Goal: Task Accomplishment & Management: Use online tool/utility

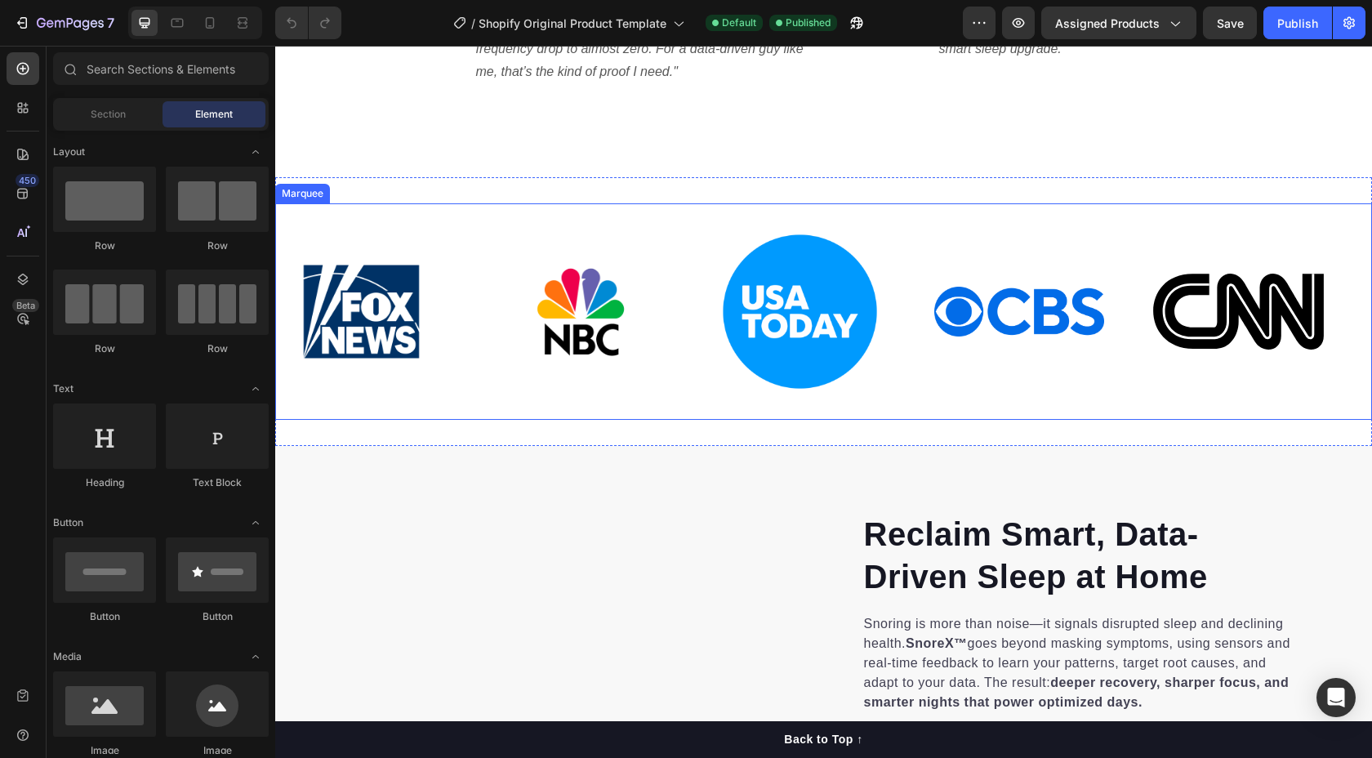
scroll to position [1219, 0]
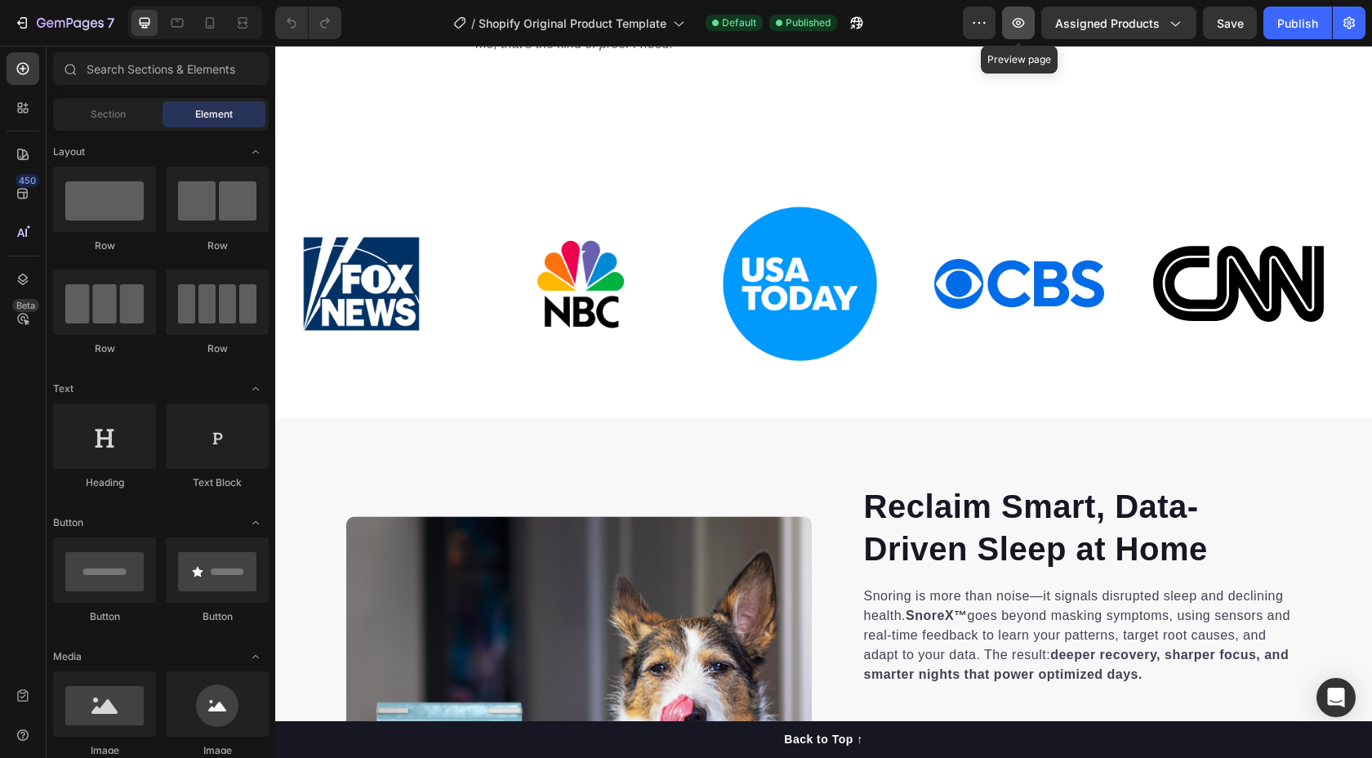
click at [1023, 27] on icon "button" at bounding box center [1018, 23] width 16 height 16
drag, startPoint x: 865, startPoint y: 24, endPoint x: 801, endPoint y: 7, distance: 65.9
click at [865, 24] on icon "button" at bounding box center [856, 23] width 16 height 16
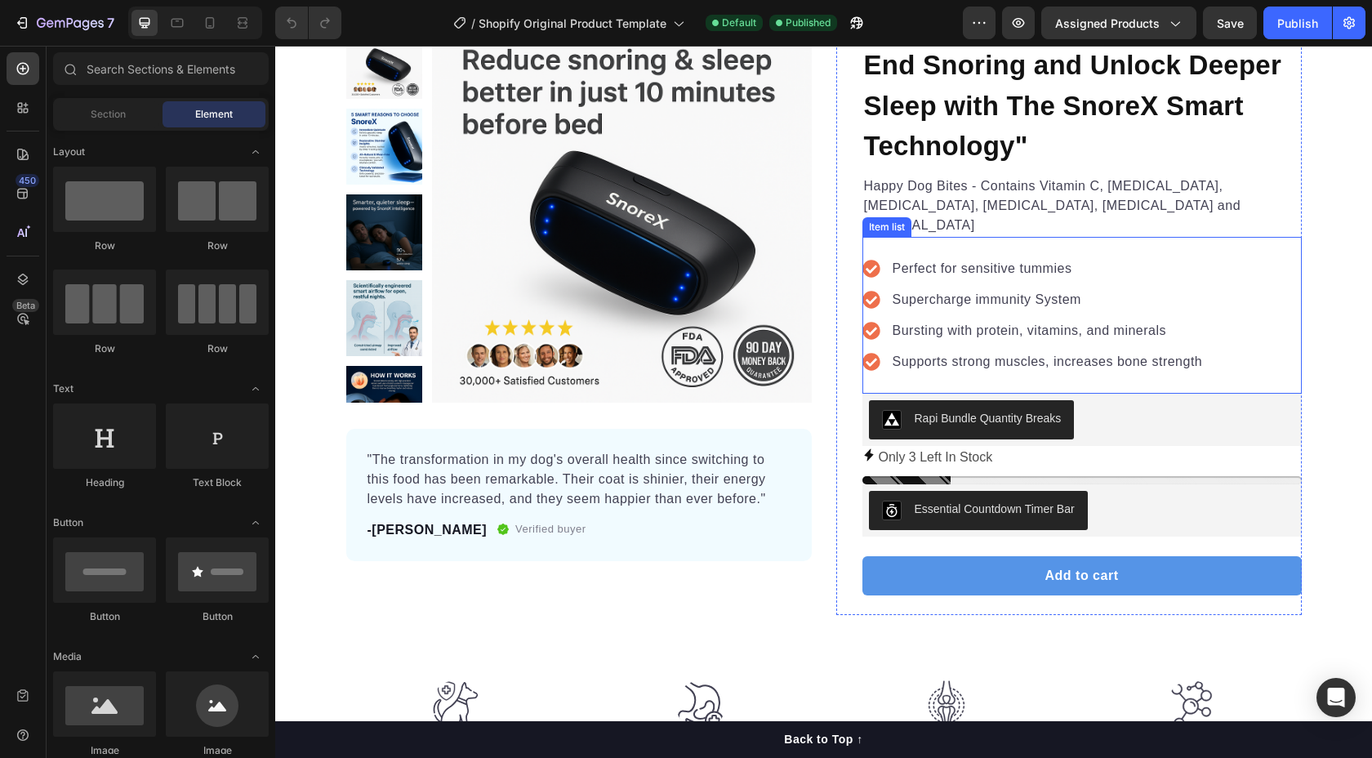
scroll to position [144, 0]
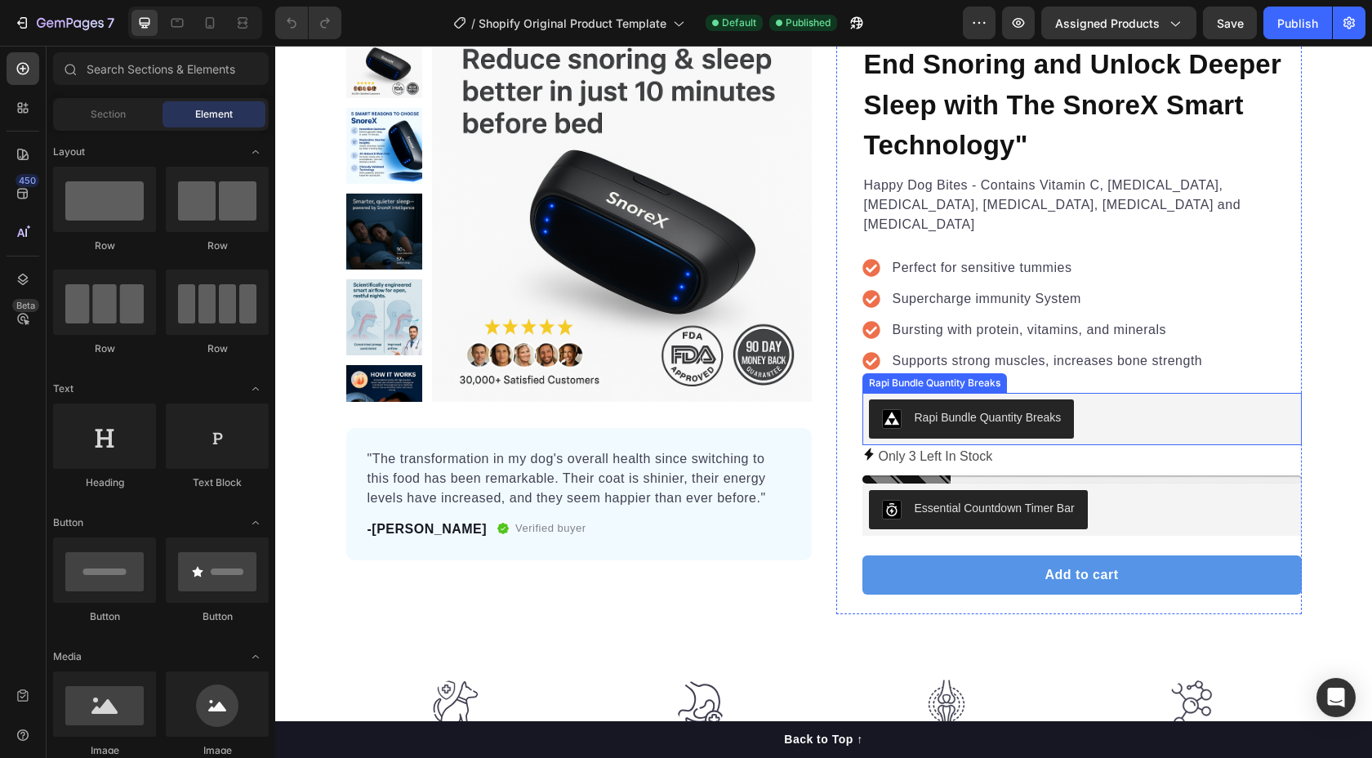
click at [988, 409] on div "Rapi Bundle Quantity Breaks" at bounding box center [987, 417] width 147 height 17
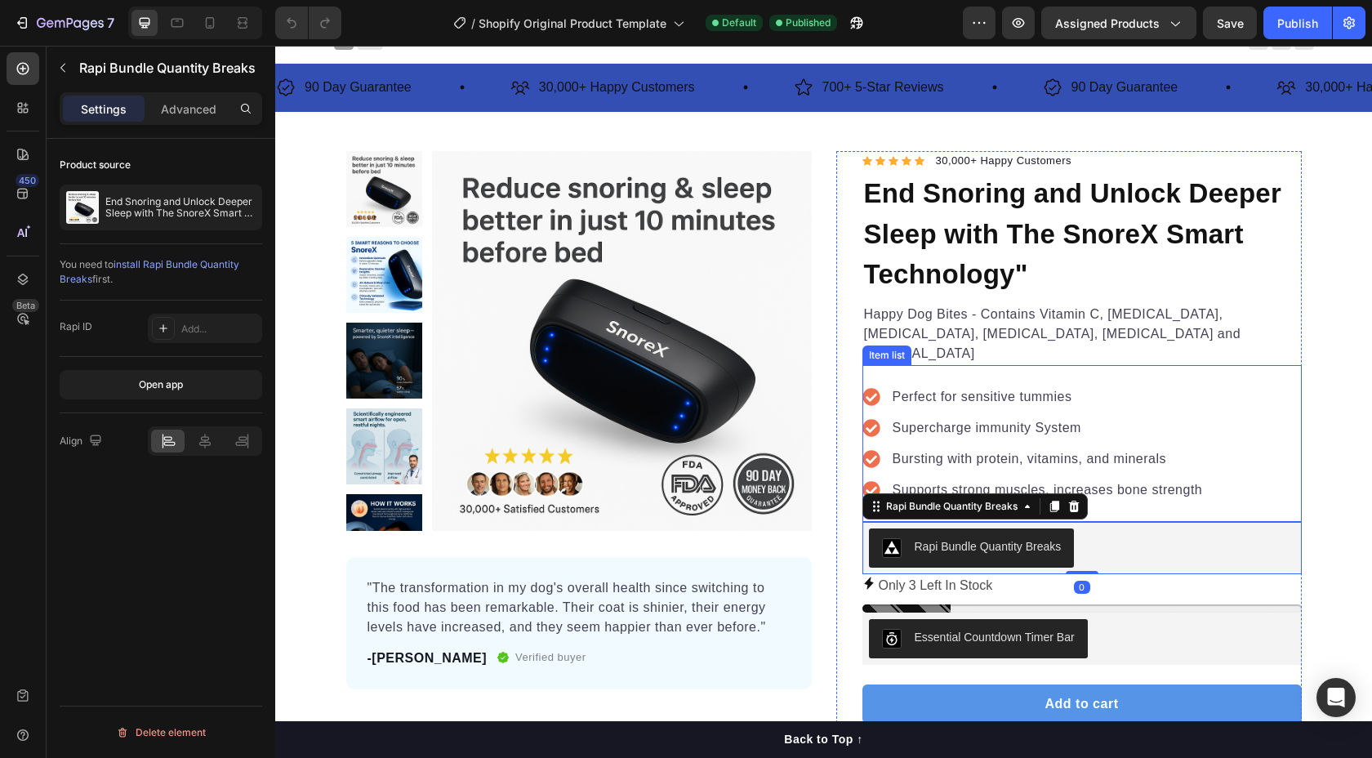
scroll to position [15, 0]
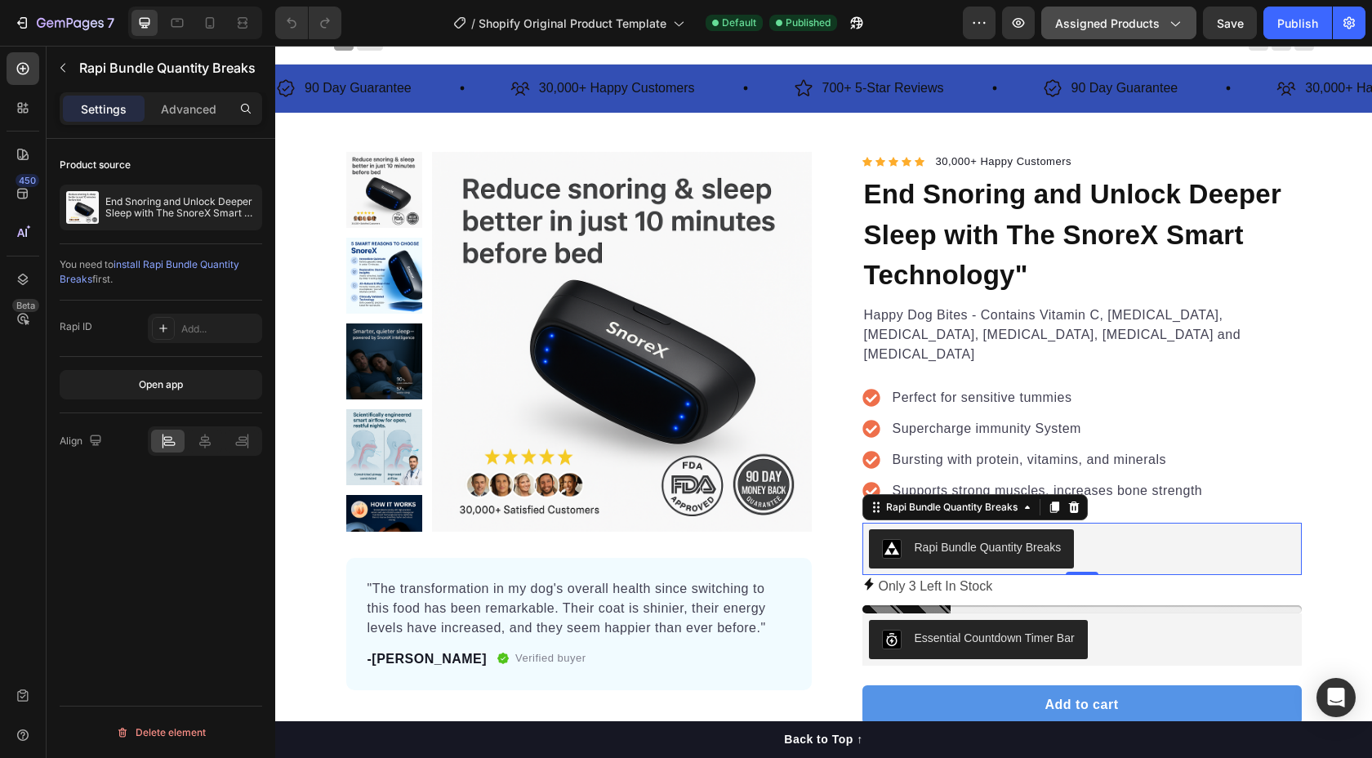
click at [1108, 27] on span "Assigned Products" at bounding box center [1107, 23] width 104 height 17
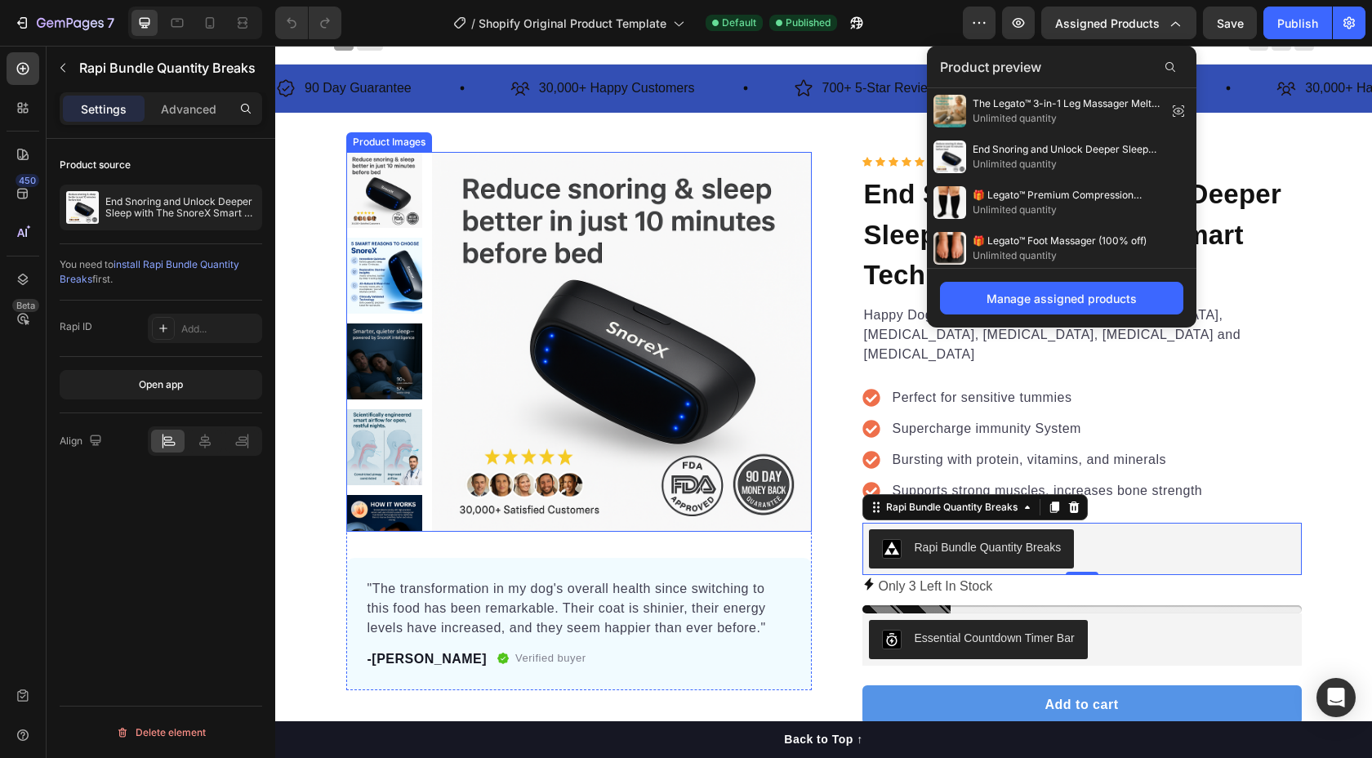
click at [549, 255] on img at bounding box center [622, 342] width 380 height 380
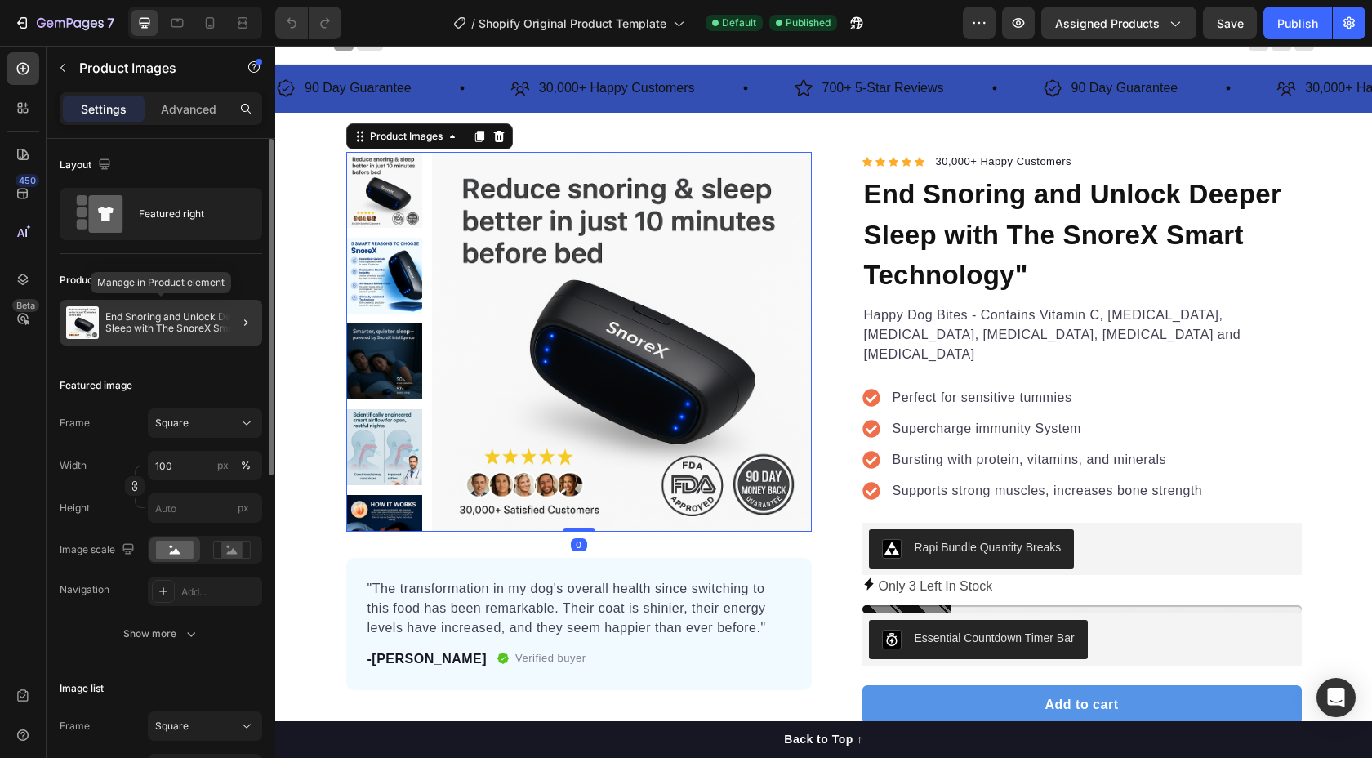
click at [202, 324] on p "End Snoring and Unlock Deeper Sleep with The SnoreX Smart Technology"" at bounding box center [180, 322] width 150 height 23
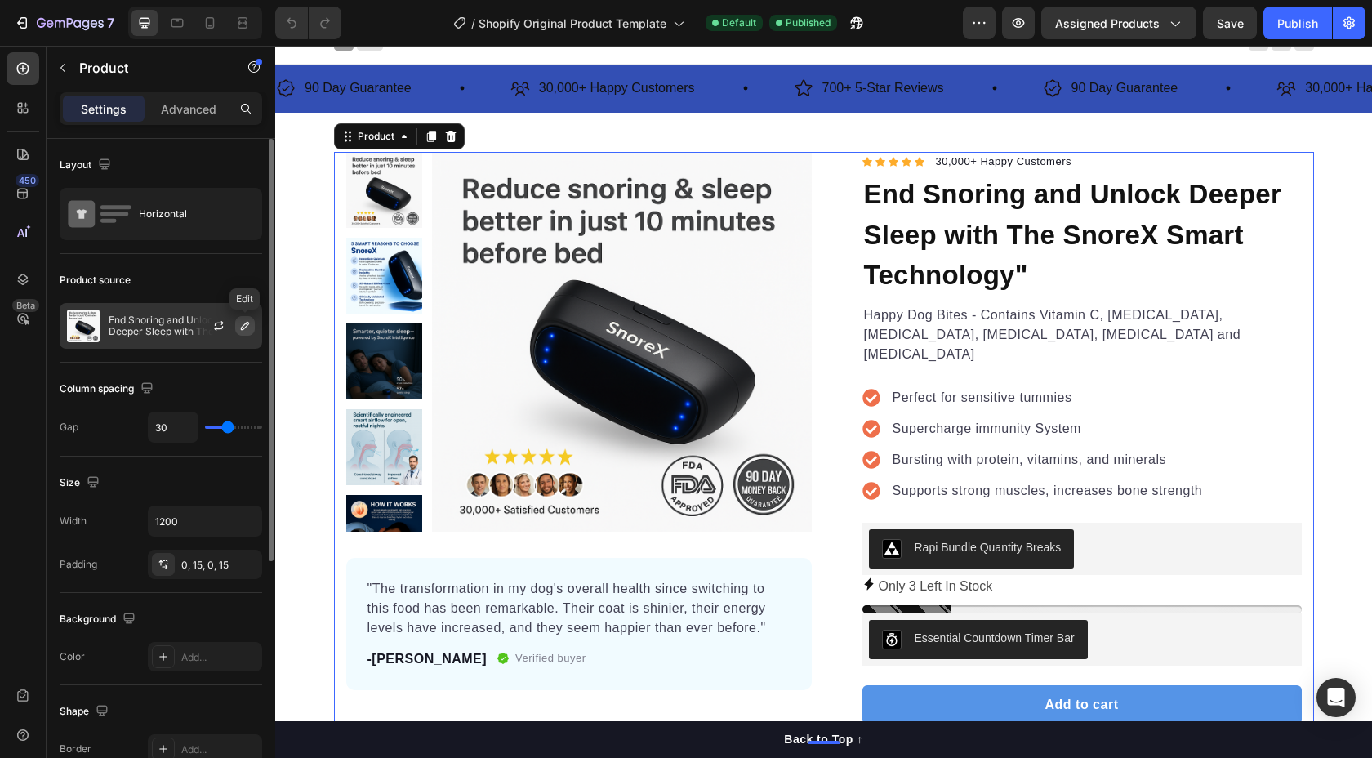
click at [241, 326] on icon "button" at bounding box center [244, 325] width 13 height 13
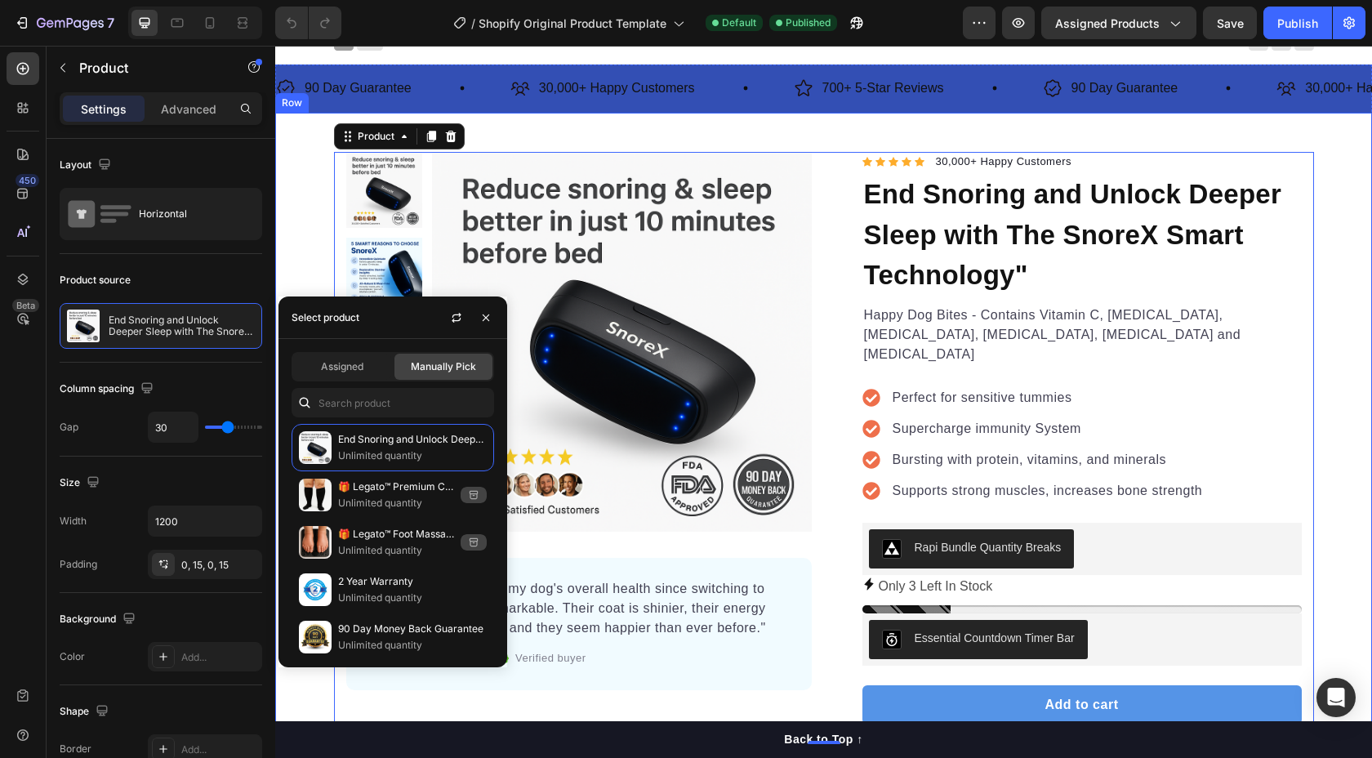
click at [891, 136] on div "Product Images "The transformation in my dog's overall health since switching t…" at bounding box center [823, 461] width 1096 height 696
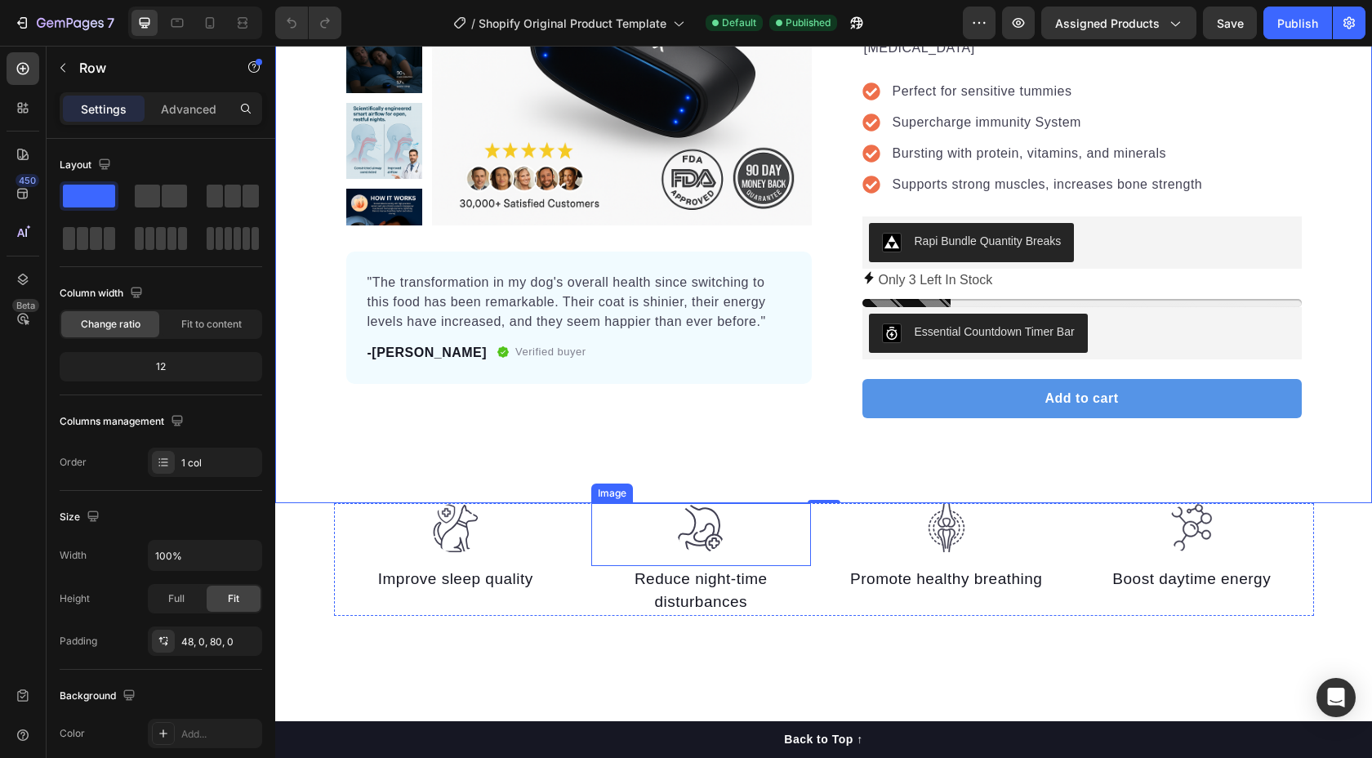
scroll to position [313, 0]
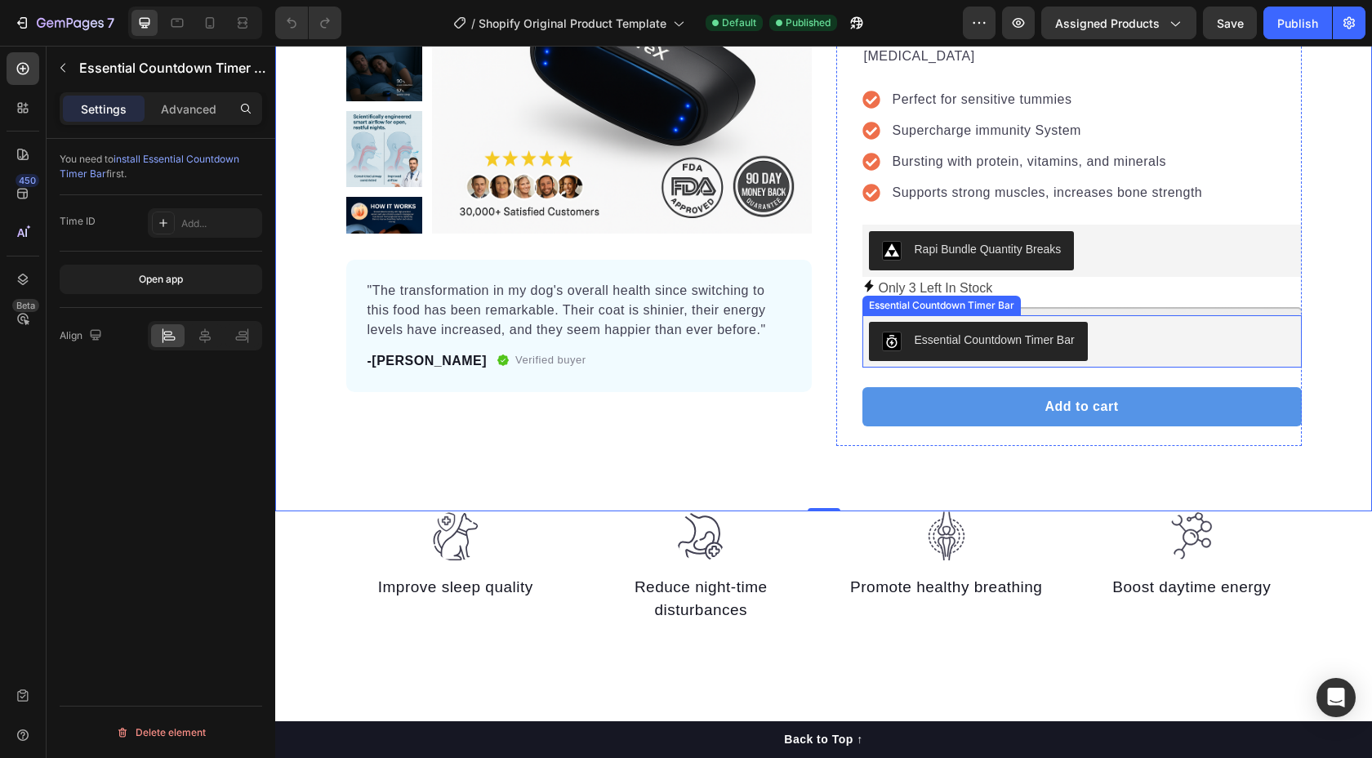
click at [1138, 322] on div "Essential Countdown Timer Bar" at bounding box center [1082, 341] width 426 height 39
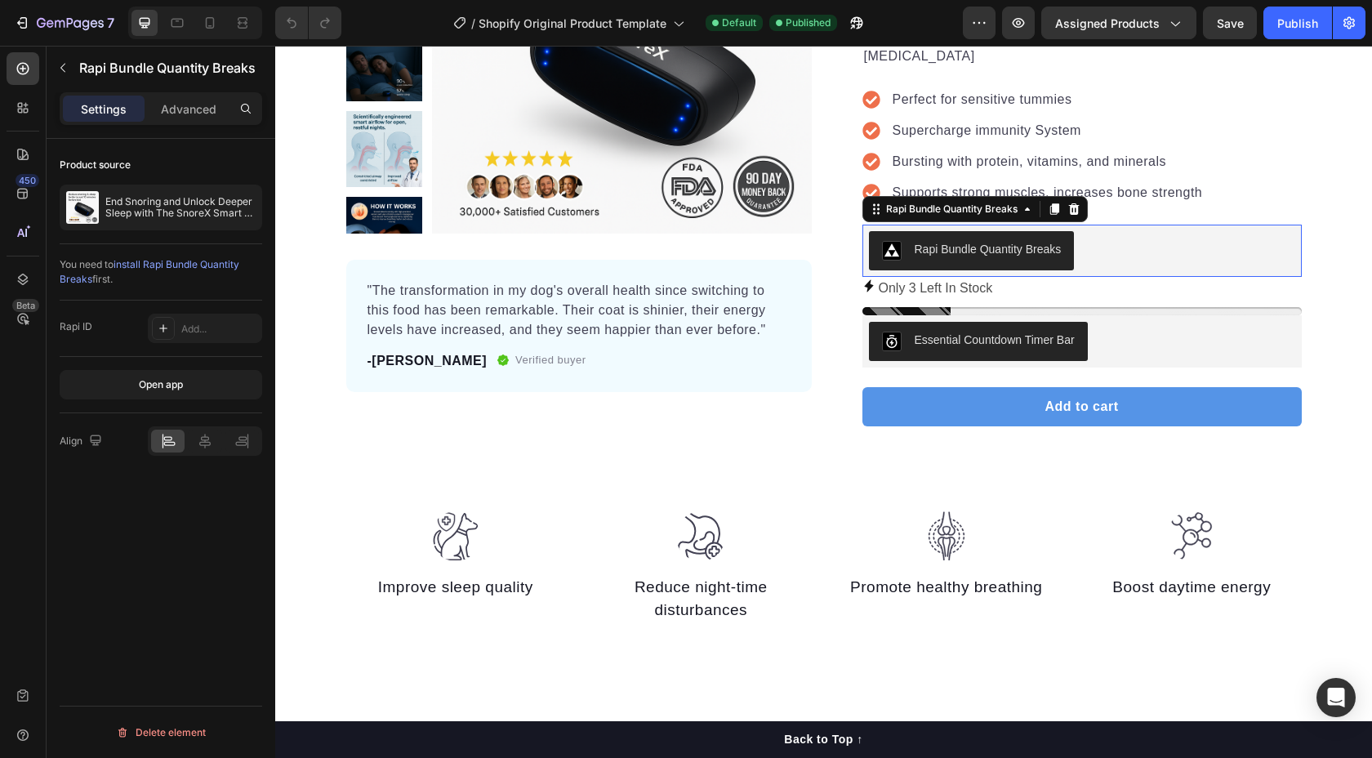
click at [1172, 231] on div "Rapi Bundle Quantity Breaks" at bounding box center [1082, 250] width 426 height 39
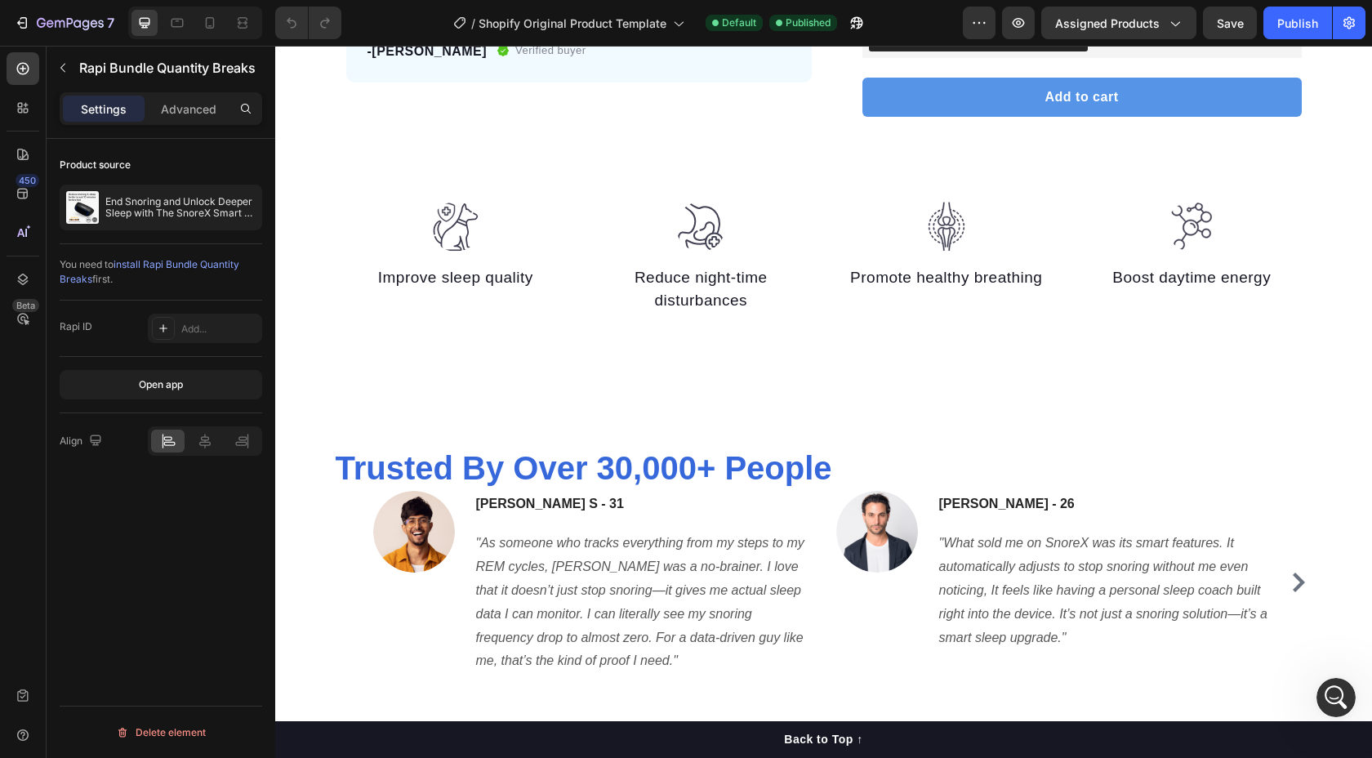
scroll to position [87, 0]
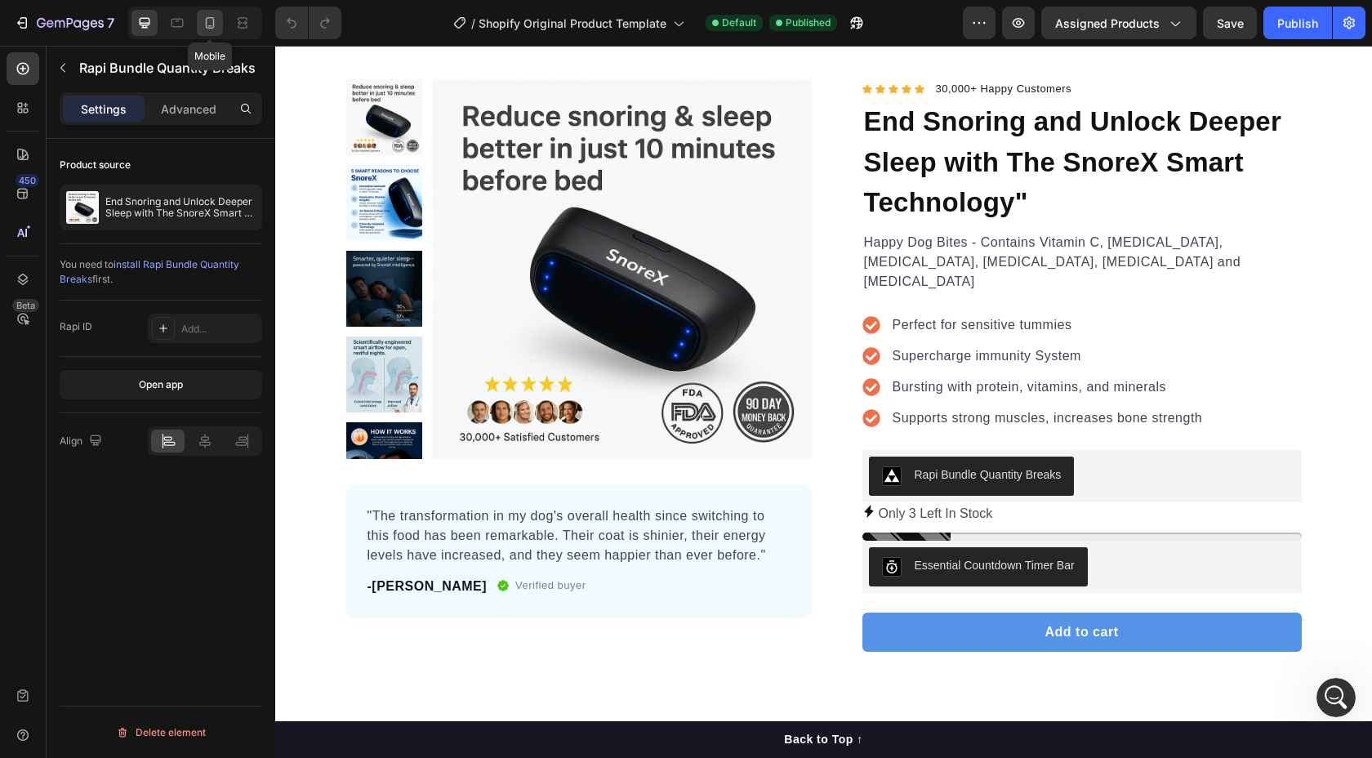
click at [213, 18] on icon at bounding box center [210, 22] width 9 height 11
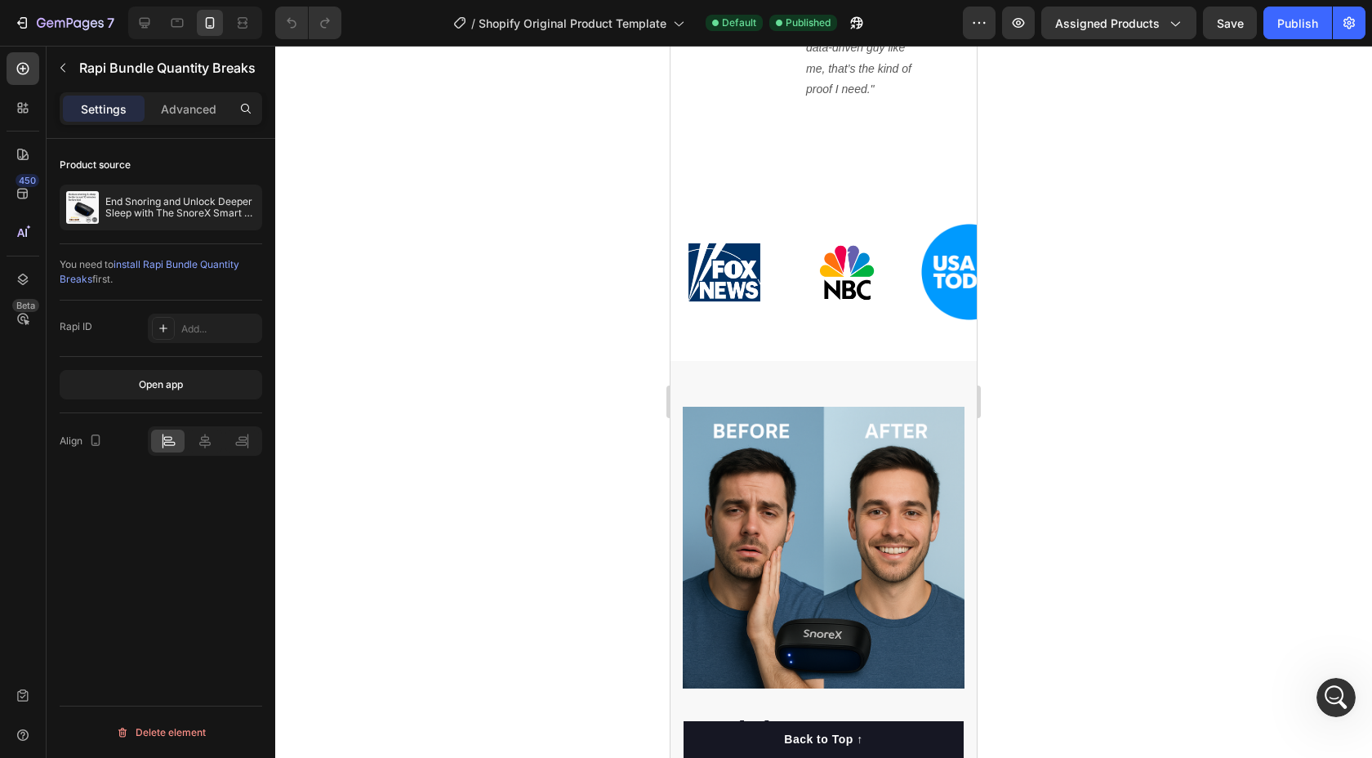
scroll to position [1943, 0]
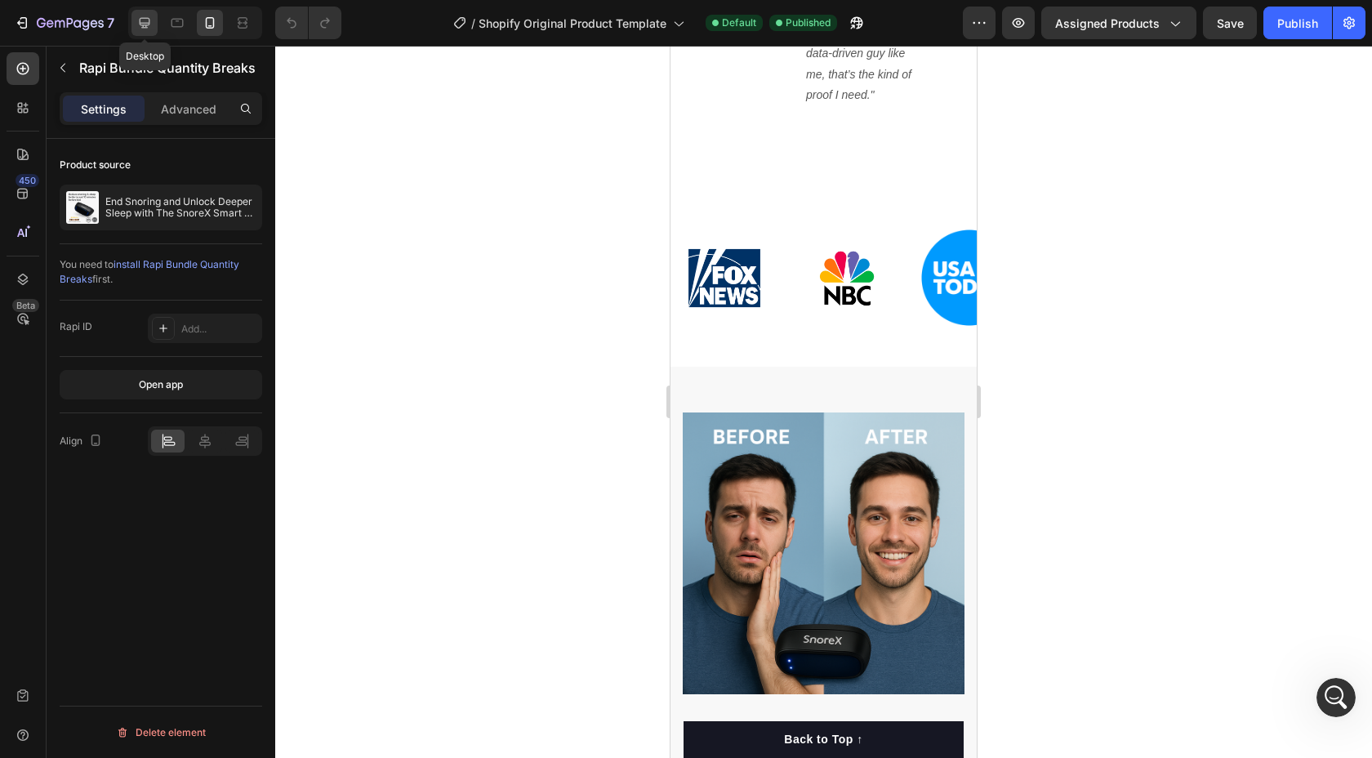
click at [143, 32] on div at bounding box center [144, 23] width 26 height 26
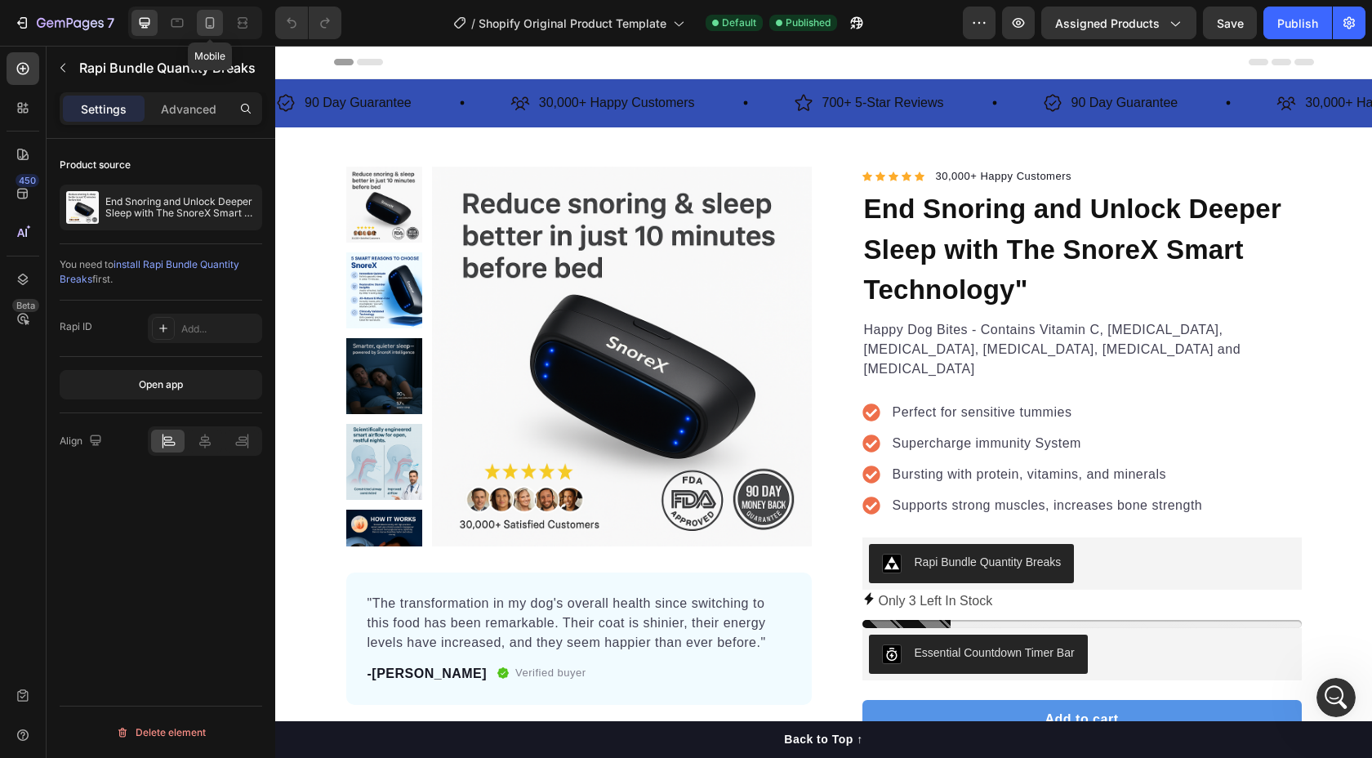
click at [212, 15] on icon at bounding box center [210, 23] width 16 height 16
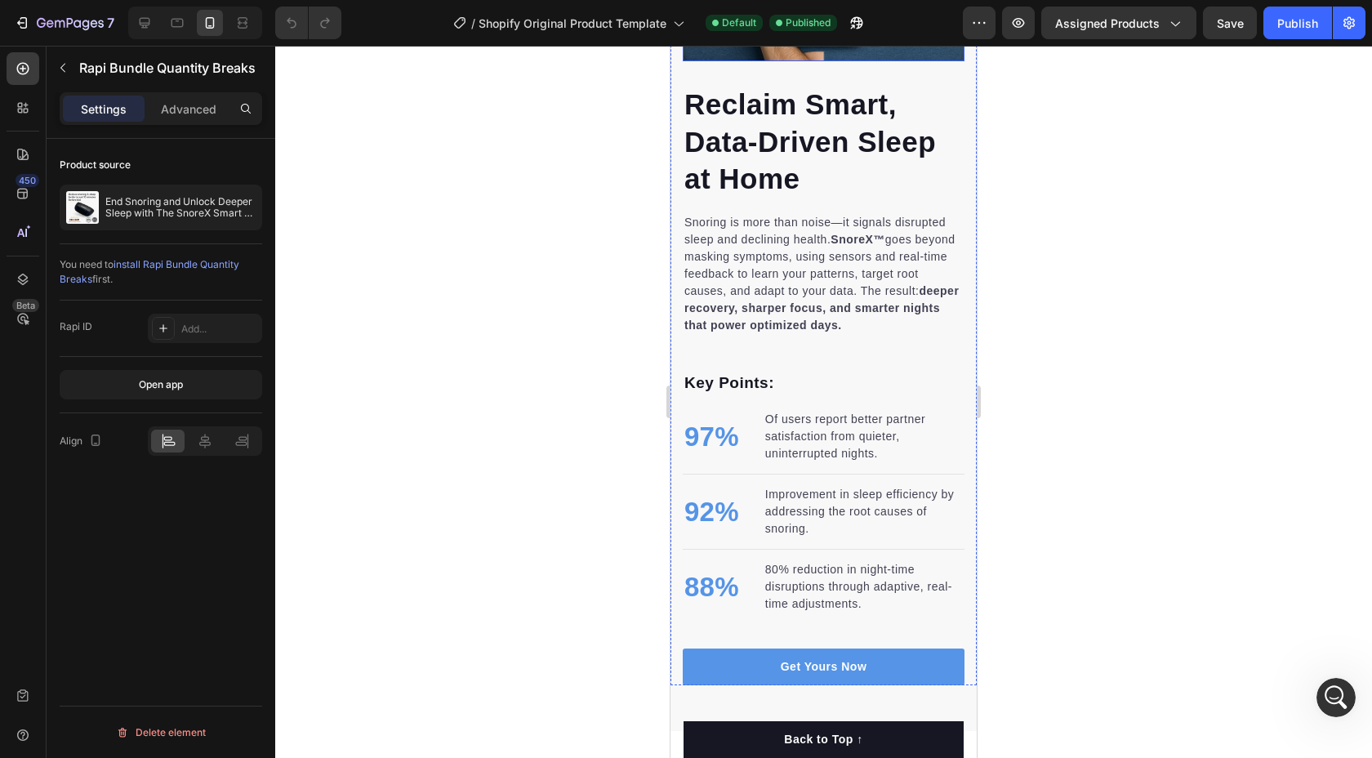
scroll to position [2419, 0]
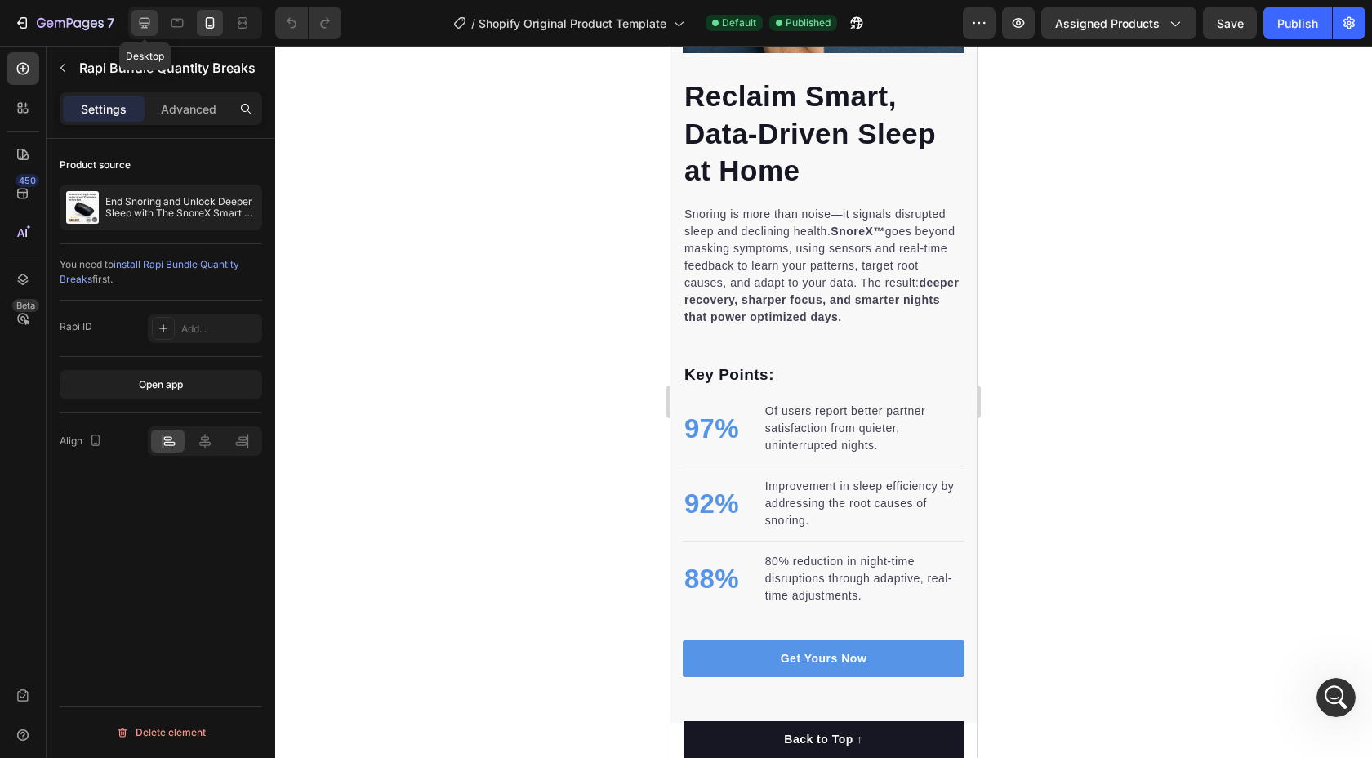
click at [136, 19] on icon at bounding box center [144, 23] width 16 height 16
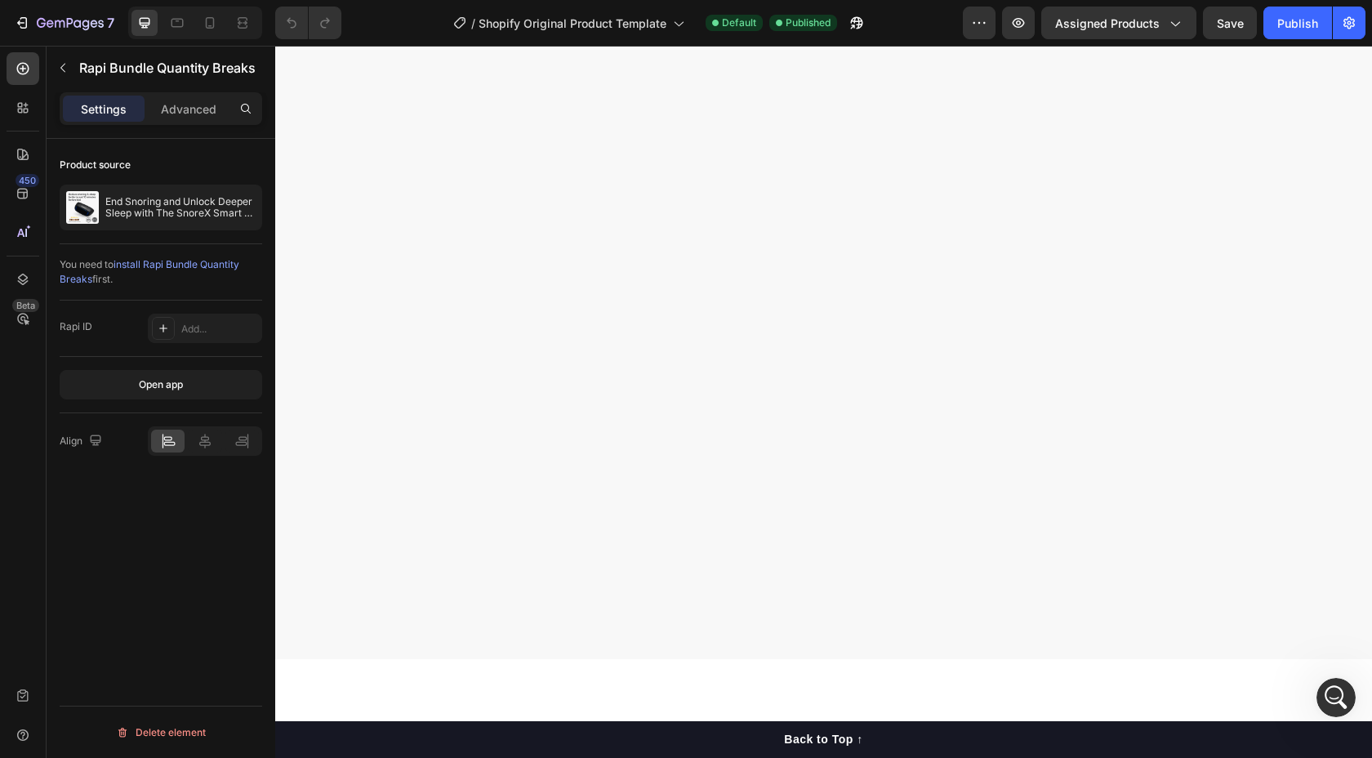
scroll to position [1264, 0]
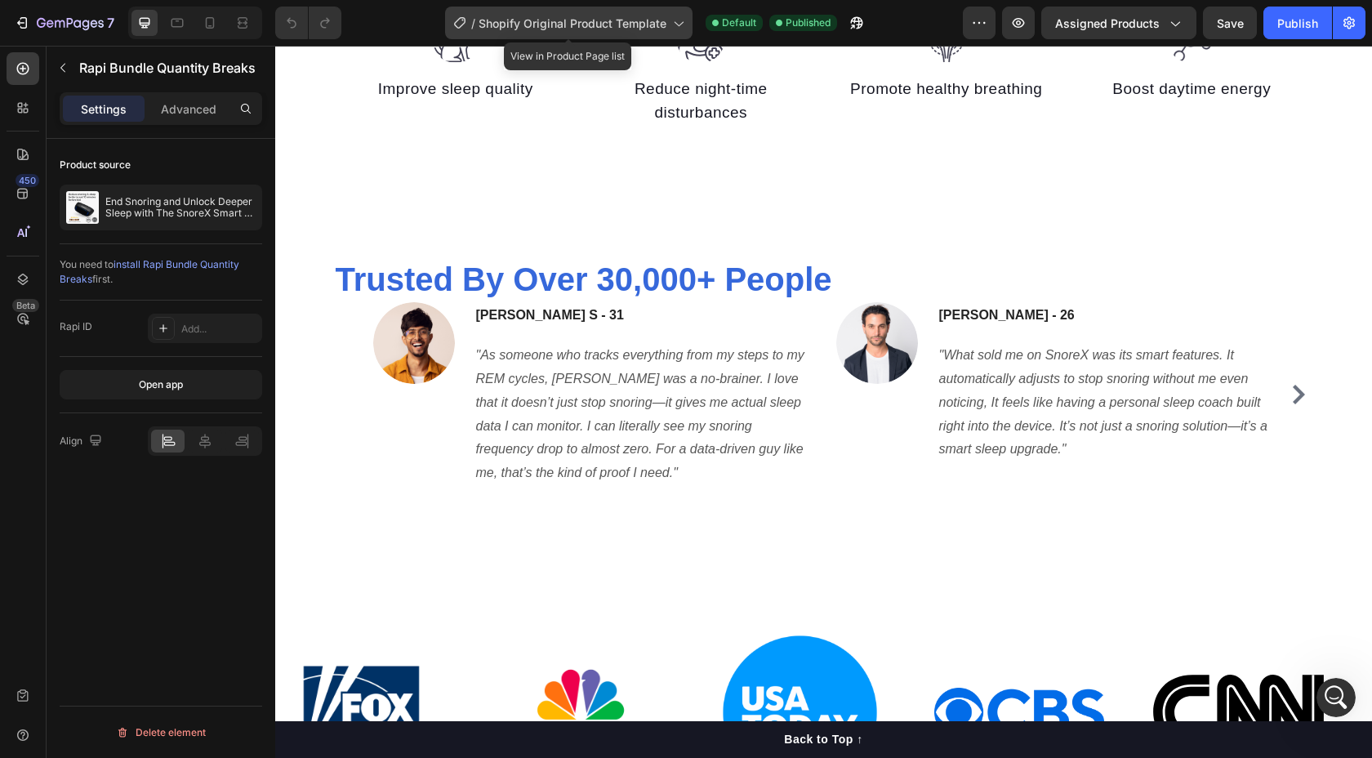
click at [617, 24] on span "Shopify Original Product Template" at bounding box center [572, 23] width 188 height 17
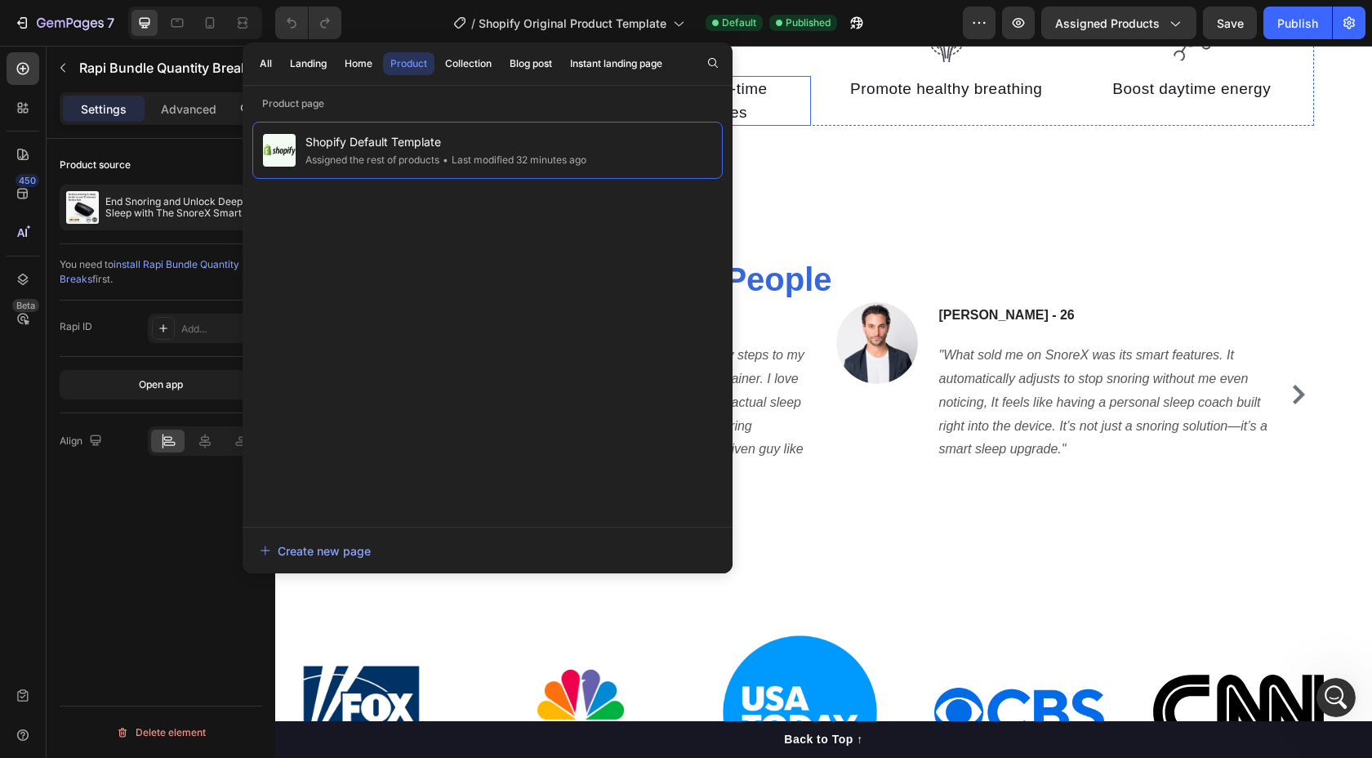
click at [774, 87] on p "Reduce night-time disturbances" at bounding box center [701, 101] width 216 height 47
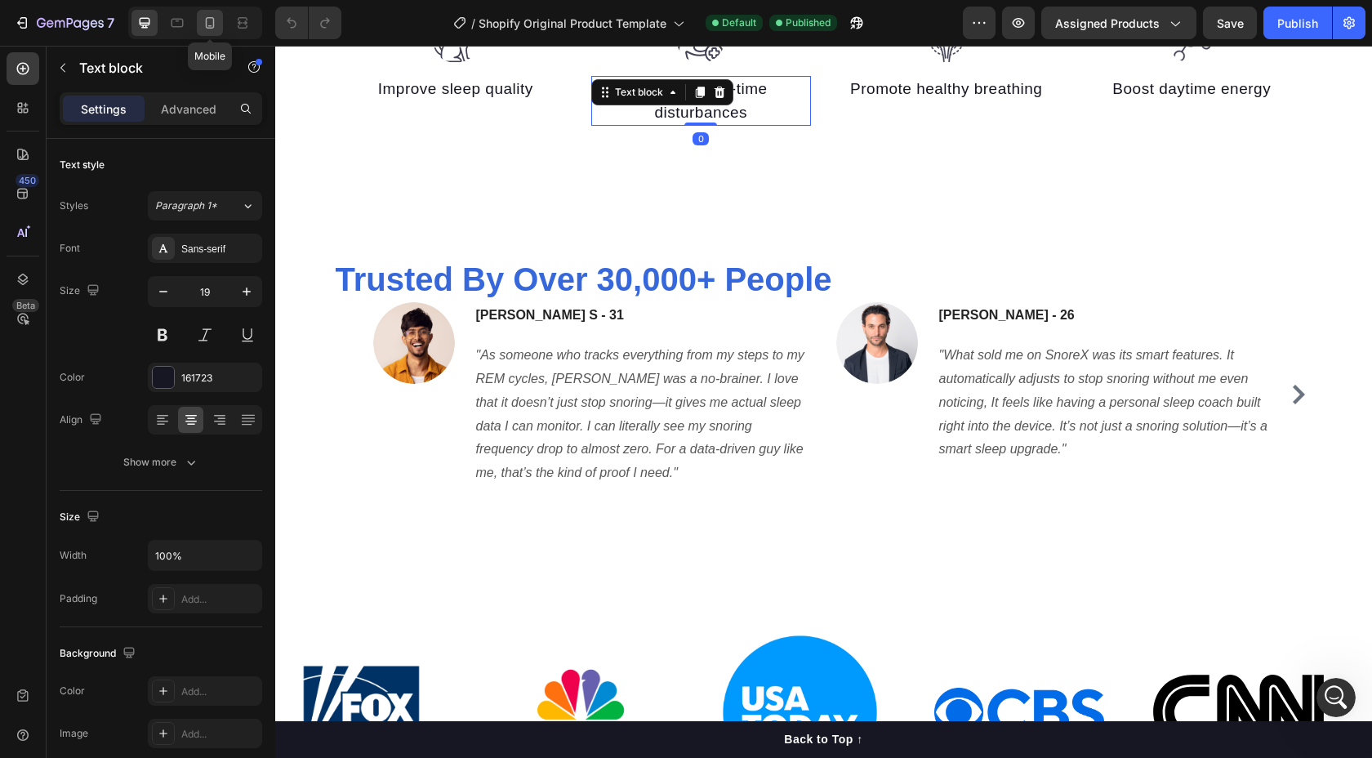
click at [208, 28] on icon at bounding box center [210, 22] width 9 height 11
type input "14"
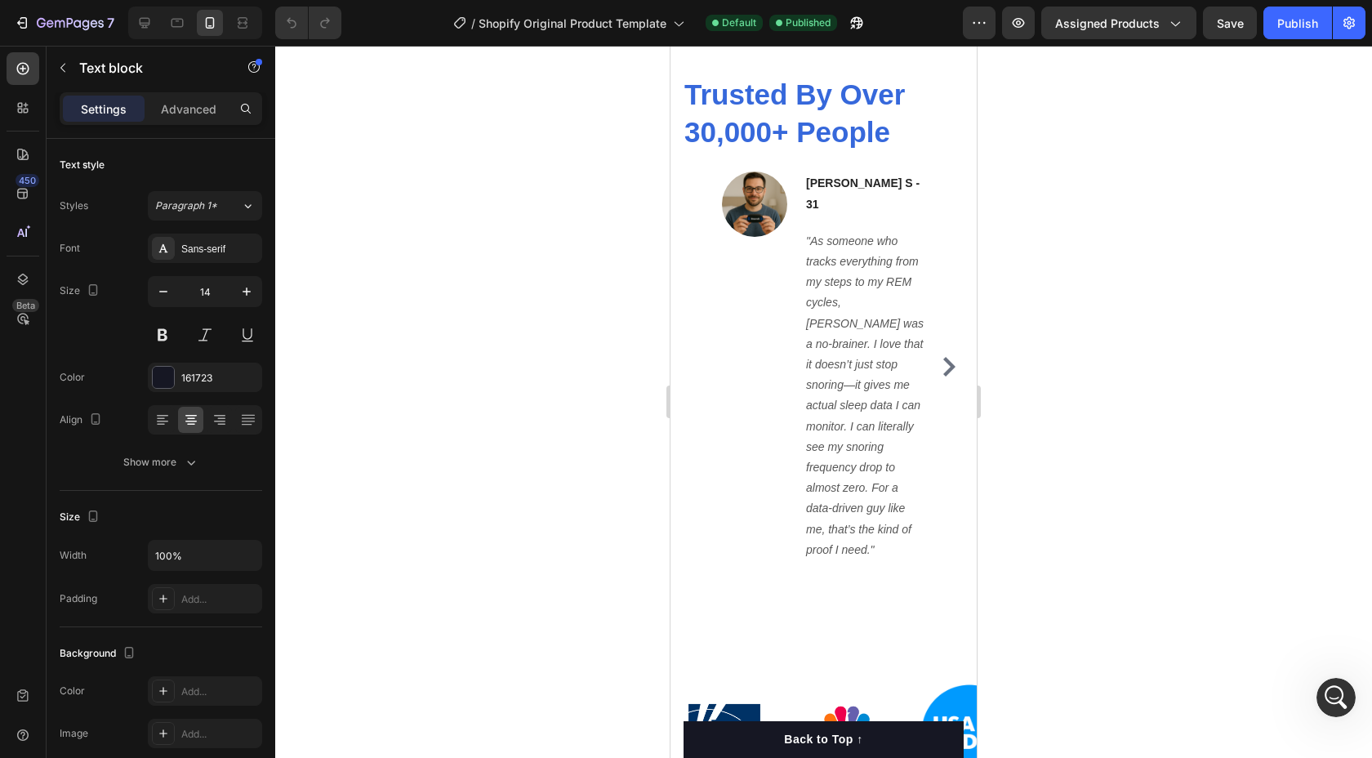
scroll to position [1600, 0]
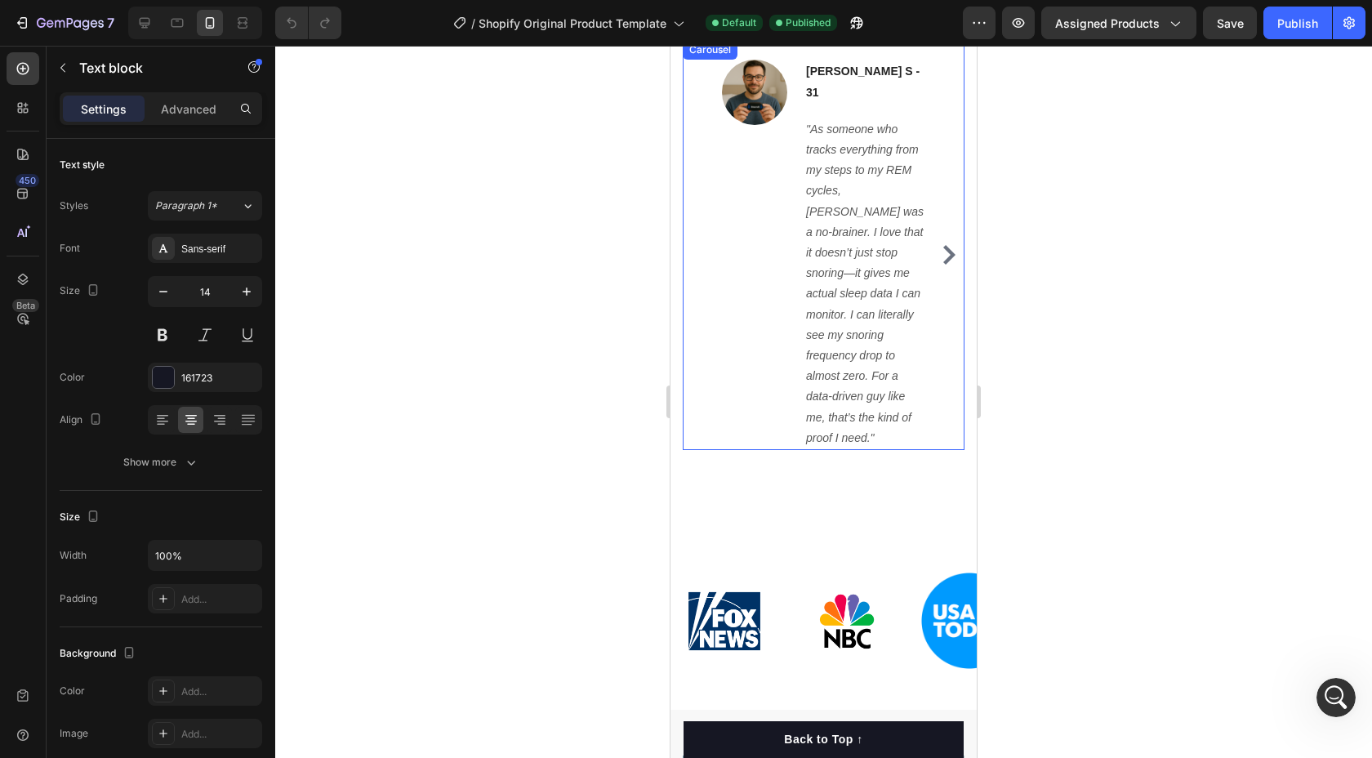
click at [945, 245] on icon "Carousel Next Arrow" at bounding box center [949, 255] width 20 height 20
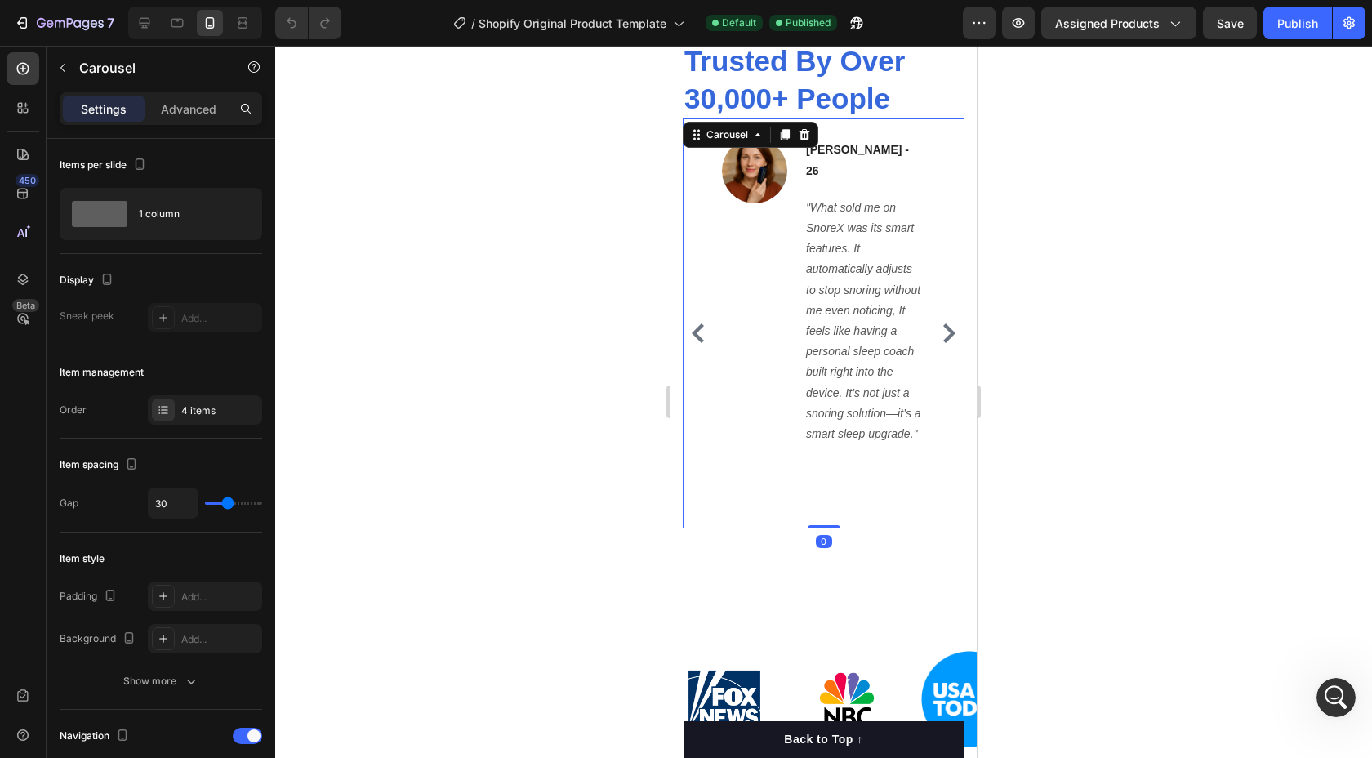
scroll to position [1520, 0]
click at [701, 325] on icon "Carousel Back Arrow" at bounding box center [698, 335] width 20 height 20
